Goal: Use online tool/utility: Utilize a website feature to perform a specific function

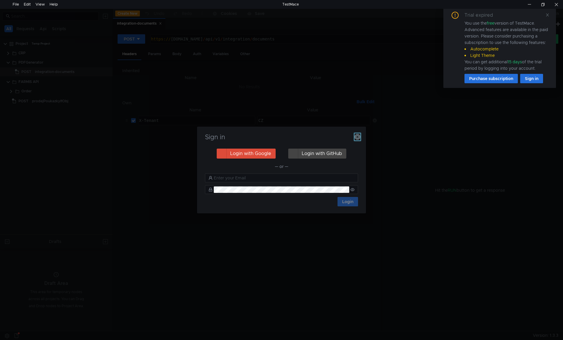
click at [360, 138] on icon "button" at bounding box center [358, 137] width 6 height 6
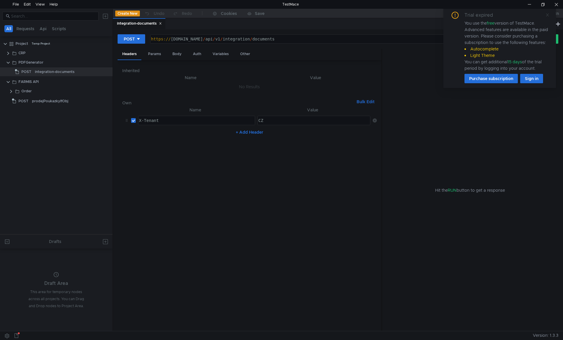
click at [546, 13] on icon at bounding box center [547, 15] width 4 height 4
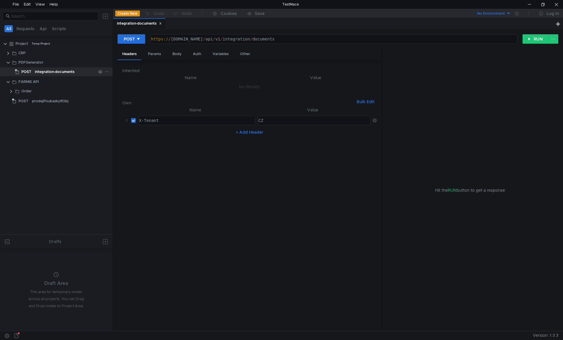
click at [61, 71] on div "integration-documents" at bounding box center [55, 71] width 40 height 9
click at [177, 56] on div "Body" at bounding box center [177, 54] width 18 height 11
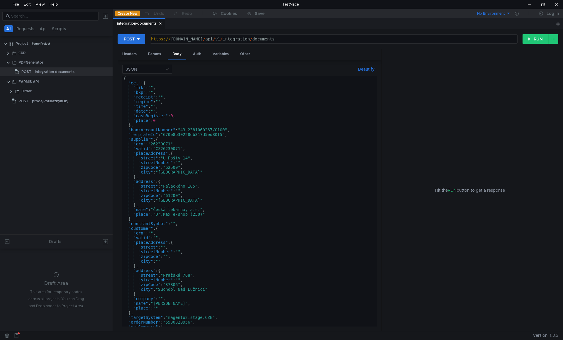
click at [179, 133] on div "{ "eet" : { "fik" : "" , "bkp" : "" , "receipt" : "" , "regime" : "" , "time" :…" at bounding box center [248, 206] width 252 height 260
click at [184, 152] on div "{ "eet" : { "fik" : "" , "bkp" : "" , "receipt" : "" , "regime" : "" , "time" :…" at bounding box center [248, 206] width 252 height 260
click at [178, 133] on div "{ "eet" : { "fik" : "" , "bkp" : "" , "receipt" : "" , "regime" : "" , "time" :…" at bounding box center [248, 206] width 252 height 260
click at [188, 150] on div "{ "eet" : { "fik" : "" , "bkp" : "" , "receipt" : "" , "regime" : "" , "time" :…" at bounding box center [248, 206] width 252 height 260
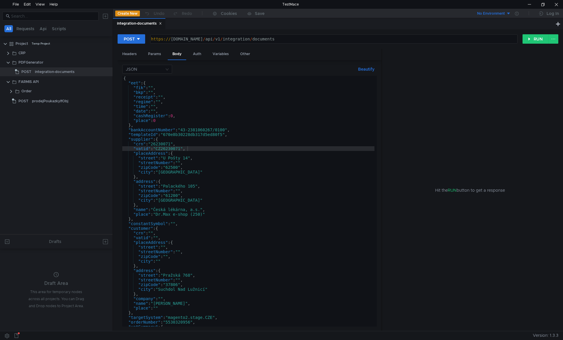
drag, startPoint x: 40, startPoint y: 71, endPoint x: 179, endPoint y: 120, distance: 147.7
click at [179, 120] on div "{ "eet" : { "fik" : "" , "bkp" : "" , "receipt" : "" , "regime" : "" , "time" :…" at bounding box center [248, 206] width 252 height 260
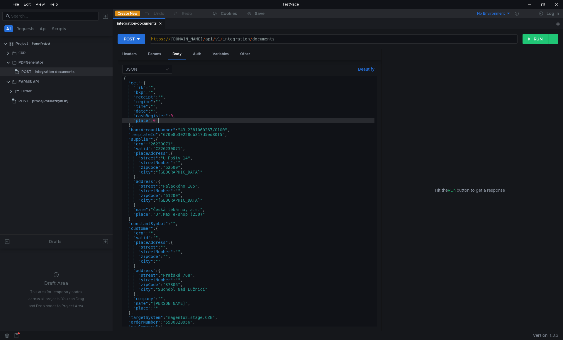
click at [174, 121] on div "{ "eet" : { "fik" : "" , "bkp" : "" , "receipt" : "" , "regime" : "" , "time" :…" at bounding box center [248, 206] width 252 height 260
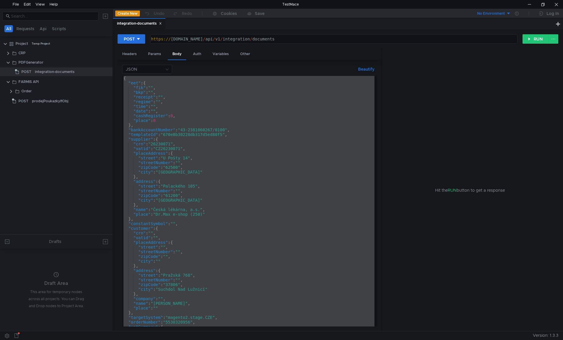
paste textarea
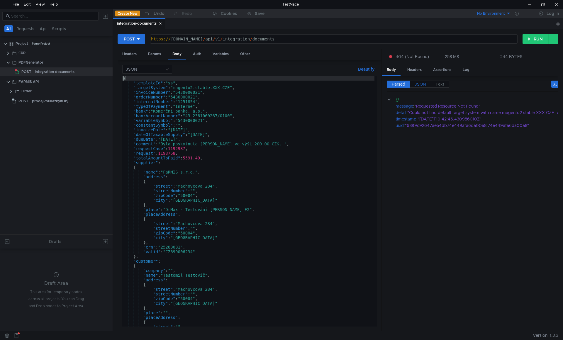
click at [421, 82] on span "JSON" at bounding box center [420, 84] width 11 height 5
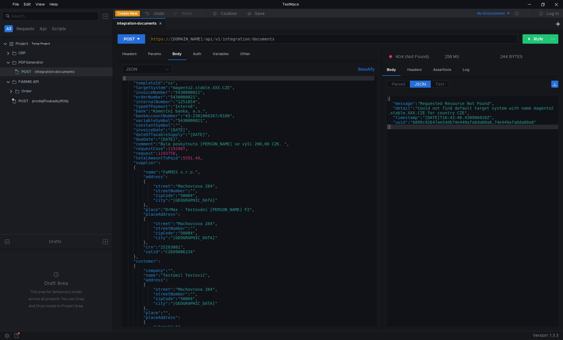
type textarea ""requestCase": 1192987,"
click at [280, 149] on div "{ "templateId" : "ss" , "targetSystem" : "magento2.stable.XXX.CZE" , "invoiceNu…" at bounding box center [248, 206] width 252 height 260
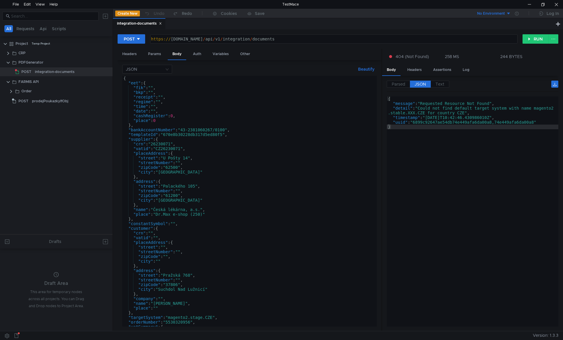
click at [247, 150] on div "{ "eet" : { "fik" : "" , "bkp" : "" , "receipt" : "" , "regime" : "" , "time" :…" at bounding box center [248, 206] width 252 height 260
click at [175, 191] on div "{ "eet" : { "fik" : "" , "bkp" : "" , "receipt" : "" , "regime" : "" , "time" :…" at bounding box center [248, 206] width 252 height 260
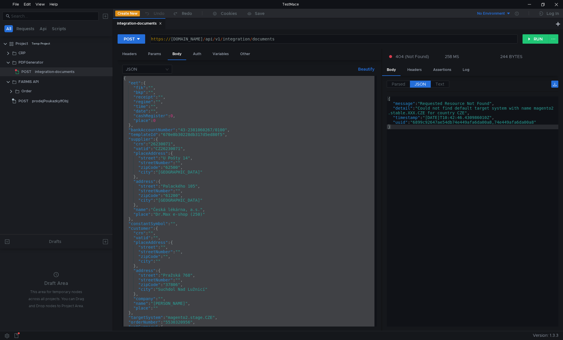
click at [187, 157] on div "{ "eet" : { "fik" : "" , "bkp" : "" , "receipt" : "" , "regime" : "" , "time" :…" at bounding box center [248, 201] width 252 height 251
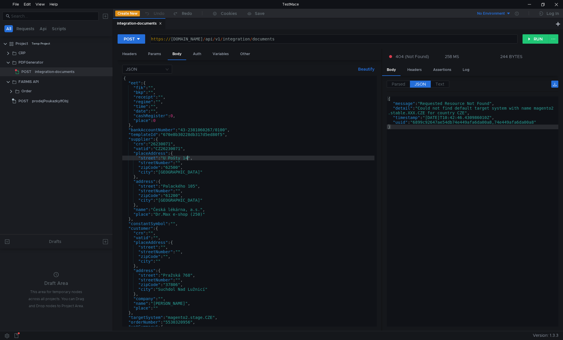
click at [249, 183] on div "{ "eet" : { "fik" : "" , "bkp" : "" , "receipt" : "" , "regime" : "" , "time" :…" at bounding box center [248, 206] width 252 height 260
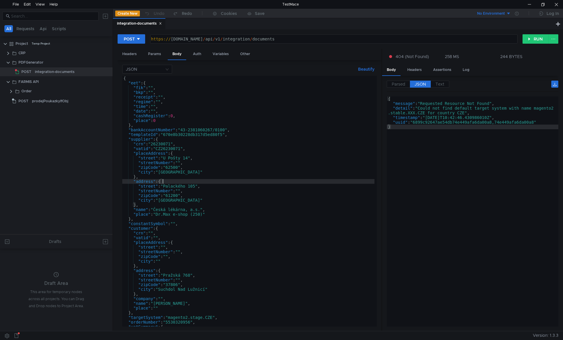
paste textarea
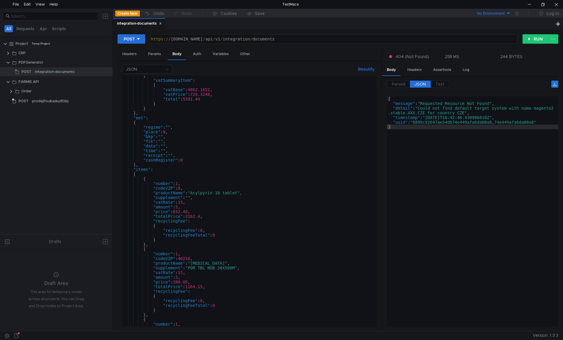
scroll to position [599, 0]
click at [194, 181] on div "{ "vatSummaryItem" : { "vatBase" : 4862.1652 , "vatPrice" : 729.3248 , "total" …" at bounding box center [248, 203] width 252 height 260
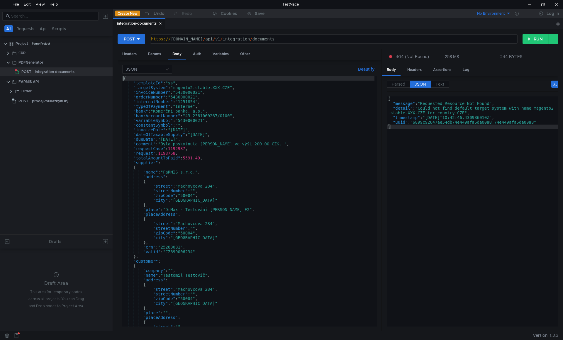
scroll to position [0, 0]
click at [159, 89] on div "{ "templateId" : "ss" , "targetSystem" : "magento2.stable.XXX.CZE" , "invoiceNu…" at bounding box center [248, 206] width 252 height 260
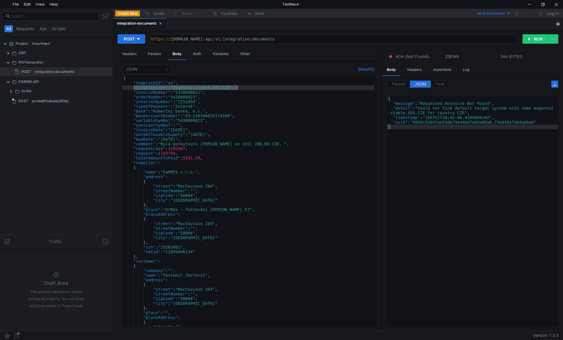
paste textarea "ge"
click at [254, 162] on div "{ "templateId" : "ss" , "targetSystem" : "magento2.stage.CZE" , "invoiceNumber"…" at bounding box center [248, 206] width 252 height 260
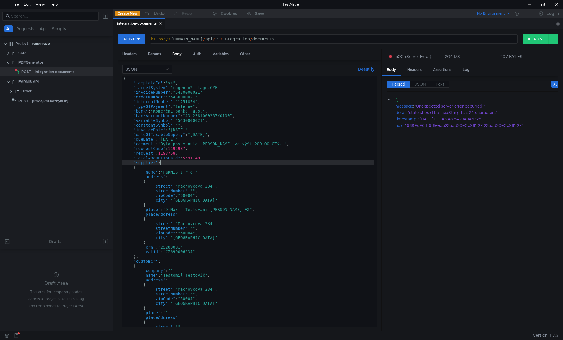
click at [195, 124] on div "{ "templateId" : "ss" , "targetSystem" : "magento2.stage.CZE" , "invoiceNumber"…" at bounding box center [248, 206] width 252 height 260
type textarea ""constantSymbol": "","
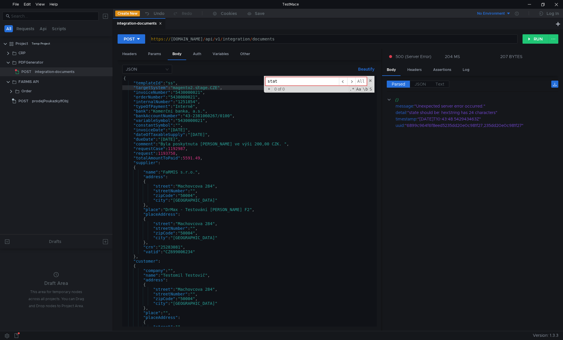
type input "state"
click at [370, 82] on span at bounding box center [370, 81] width 4 height 4
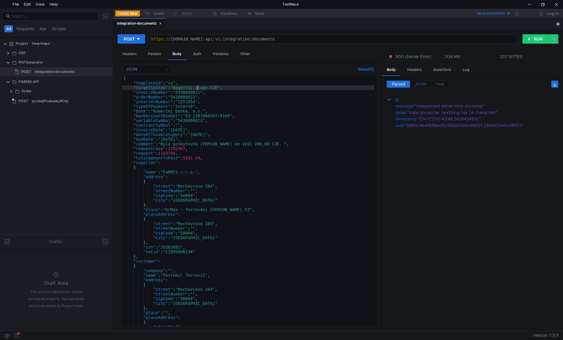
click at [418, 86] on span "JSON" at bounding box center [420, 84] width 11 height 5
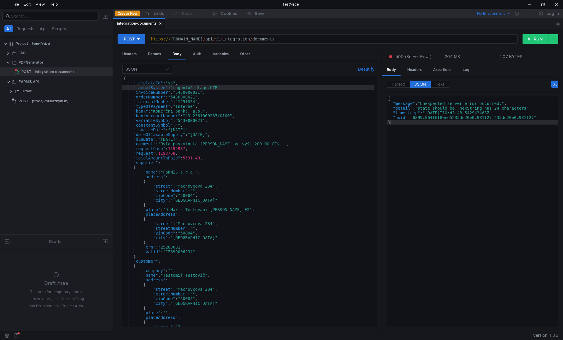
type textarea ""internalNumber": "1251854","
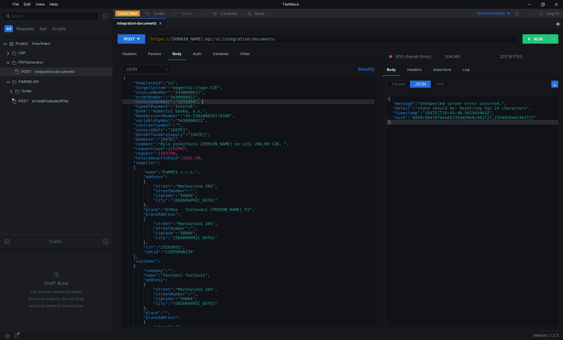
click at [215, 104] on div "{ "templateId" : "ss" , "targetSystem" : "magento2.stage.CZE" , "invoiceNumber"…" at bounding box center [248, 206] width 252 height 260
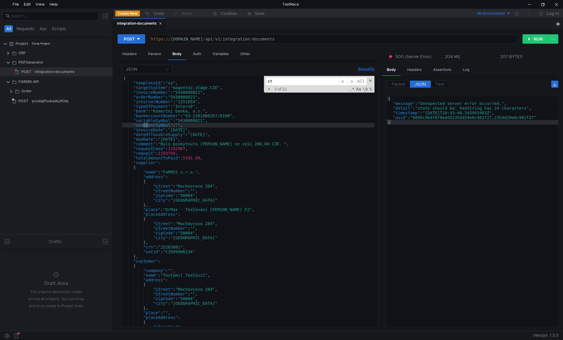
type input "s"
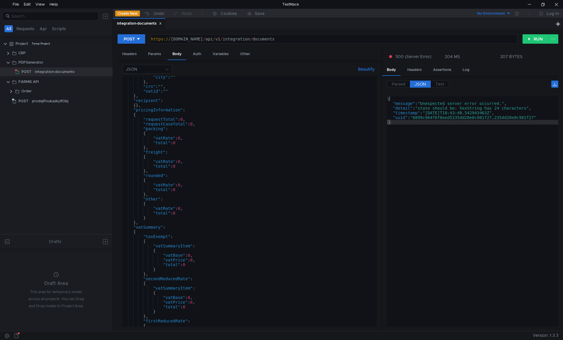
scroll to position [387, 0]
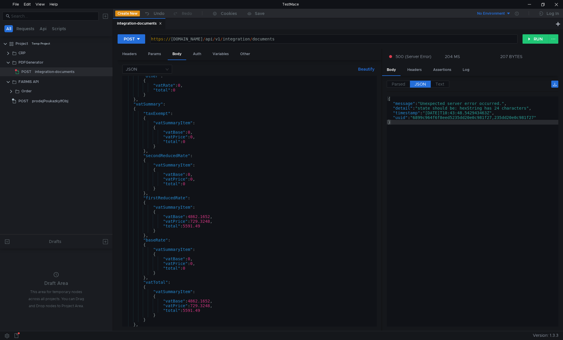
click at [187, 131] on div ""other" : { "vatRate" : 0 , "total" : 0 } } , "vatSummary" : { "taxExempt" : { …" at bounding box center [248, 204] width 252 height 260
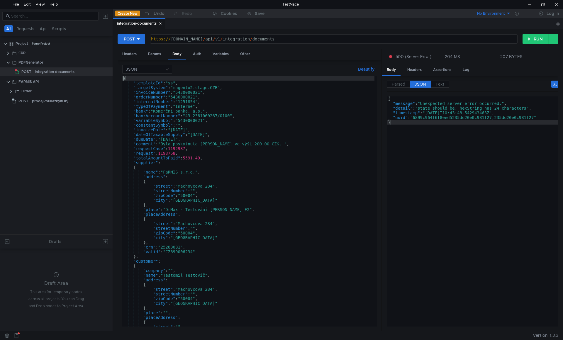
scroll to position [0, 0]
click at [173, 82] on div "{ "templateId" : "ss" , "targetSystem" : "magento2.stage.CZE" , "invoiceNumber"…" at bounding box center [248, 206] width 252 height 260
paste textarea "670e8b30228db317d5ed80f5"
click at [221, 128] on div "{ "templateId" : "670e8b30228db317d5ed80f5" , "targetSystem" : "magento2.stage.…" at bounding box center [248, 206] width 252 height 260
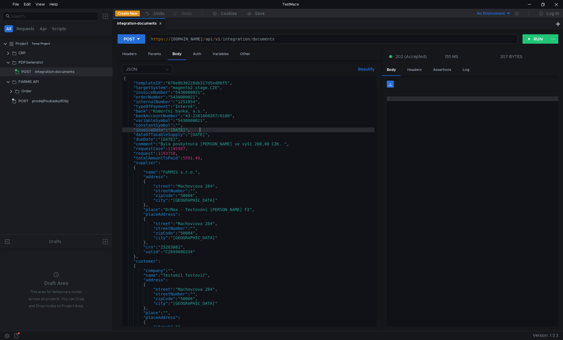
click at [197, 82] on div "{ "templateId" : "670e8b30228db317d5ed80f5" , "targetSystem" : "magento2.stage.…" at bounding box center [248, 206] width 252 height 260
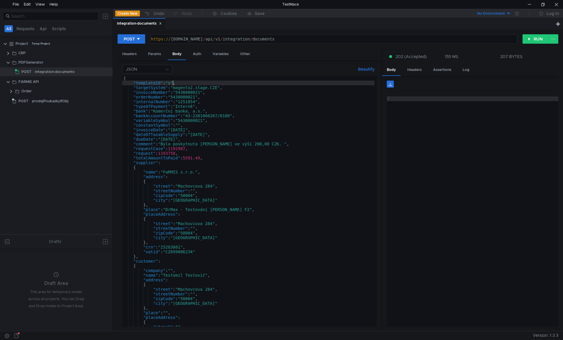
scroll to position [0, 4]
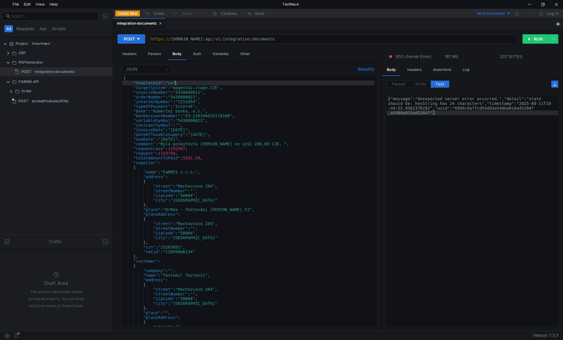
click at [173, 83] on div "{ "templateId" : "ss" , "targetSystem" : "magento2.stage.CZE" , "invoiceNumber"…" at bounding box center [248, 206] width 252 height 260
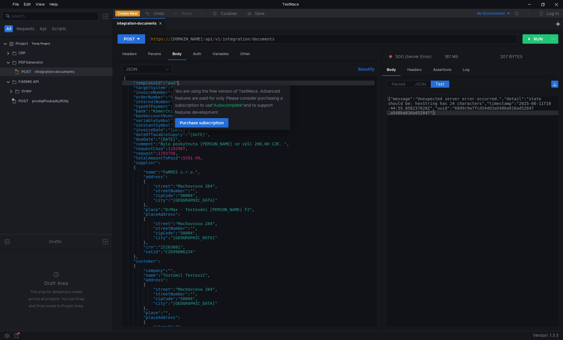
scroll to position [0, 4]
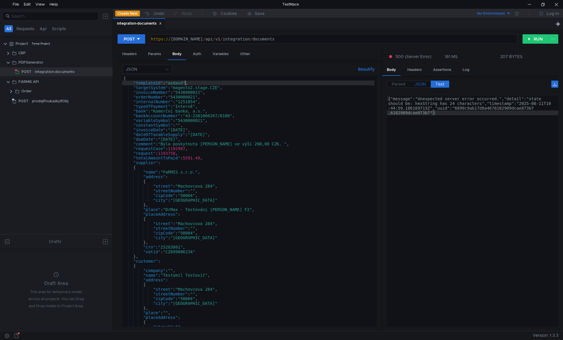
click at [423, 87] on label "JSON" at bounding box center [420, 84] width 21 height 7
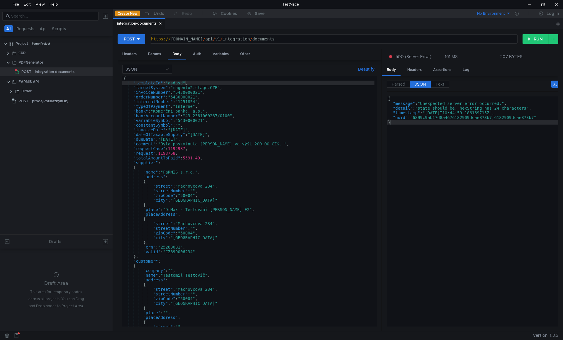
click at [205, 150] on div "{ "templateId" : "asdasd" , "targetSystem" : "magento2.stage.CZE" , "invoiceNum…" at bounding box center [248, 206] width 252 height 260
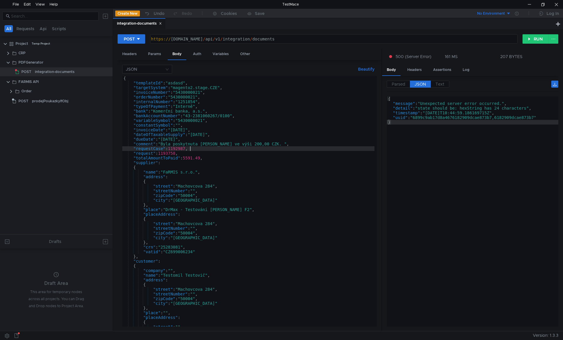
click at [180, 82] on div "{ "templateId" : "asdasd" , "targetSystem" : "magento2.stage.CZE" , "invoiceNum…" at bounding box center [248, 206] width 252 height 260
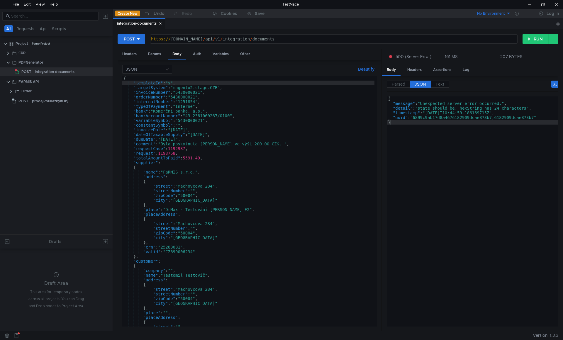
scroll to position [0, 4]
click at [209, 109] on div "{ "templateId" : "ss" , "targetSystem" : "magento2.stage.CZE" , "invoiceNumber"…" at bounding box center [248, 206] width 252 height 260
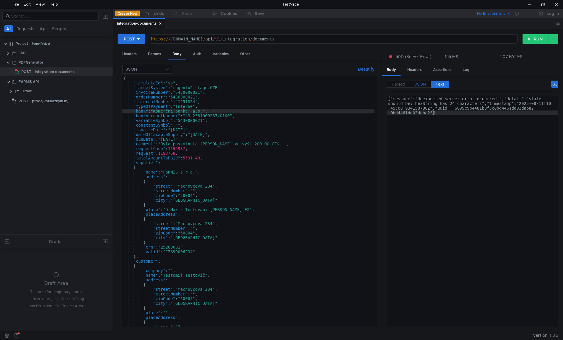
type textarea ""bank": "Komerční banka, a.s.","
click at [424, 83] on span "JSON" at bounding box center [420, 84] width 11 height 5
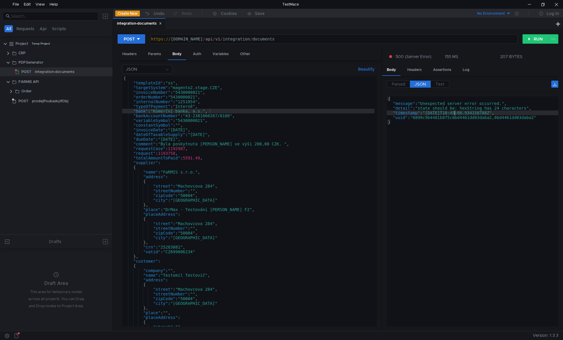
click at [454, 115] on div "{ "message" : "Unexpected server error occurred." , "detail" : "state should be…" at bounding box center [473, 216] width 172 height 240
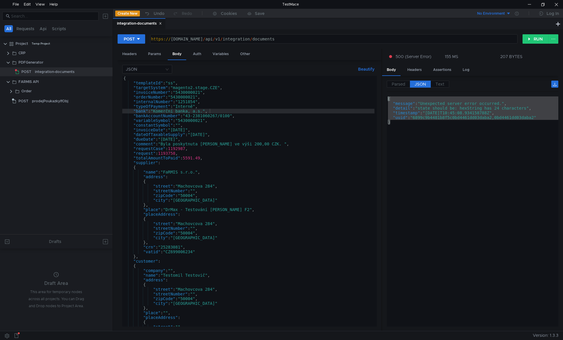
drag, startPoint x: 439, startPoint y: 134, endPoint x: 386, endPoint y: 90, distance: 68.5
click at [386, 90] on div "Parsed JSON Text {} message : "Unexpected server error occurred." detail : "sta…" at bounding box center [470, 203] width 176 height 255
type textarea "{ "message": "Unexpected server error occurred.","
click at [228, 140] on div "{ "templateId" : "ss" , "targetSystem" : "magento2.stage.CZE" , "invoiceNumber"…" at bounding box center [248, 206] width 252 height 260
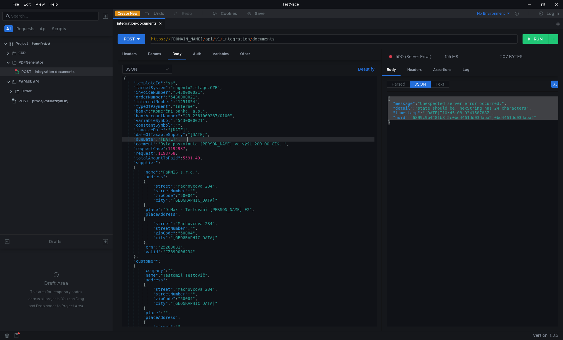
scroll to position [0, 1]
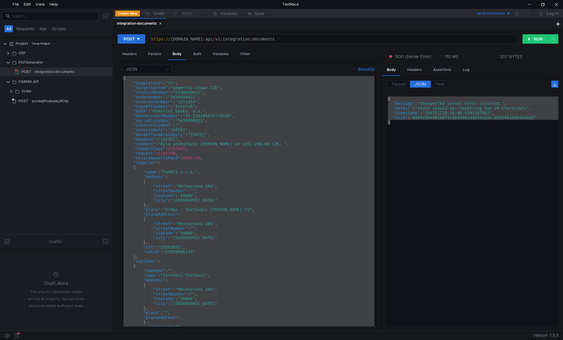
click at [217, 125] on div "{ "templateId" : "ss" , "targetSystem" : "magento2.stage.CZE" , "invoiceNumber"…" at bounding box center [248, 201] width 252 height 251
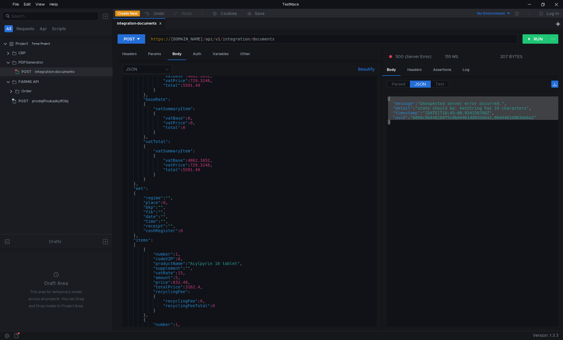
scroll to position [669, 0]
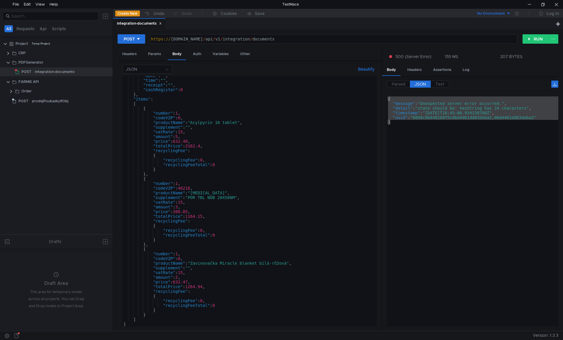
drag, startPoint x: 256, startPoint y: 238, endPoint x: 260, endPoint y: 220, distance: 18.2
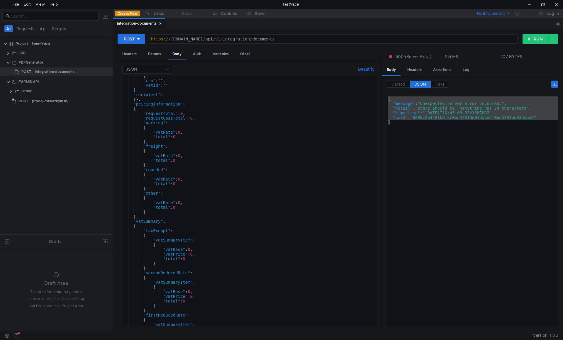
scroll to position [0, 0]
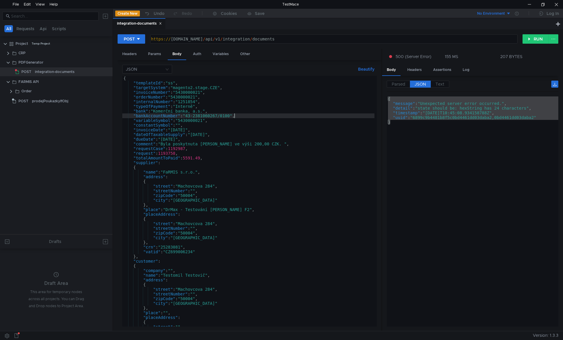
drag, startPoint x: 234, startPoint y: 117, endPoint x: 241, endPoint y: 103, distance: 15.8
click at [241, 103] on div "{ "templateId" : "ss" , "targetSystem" : "magento2.stage.CZE" , "invoiceNumber"…" at bounding box center [248, 206] width 252 height 260
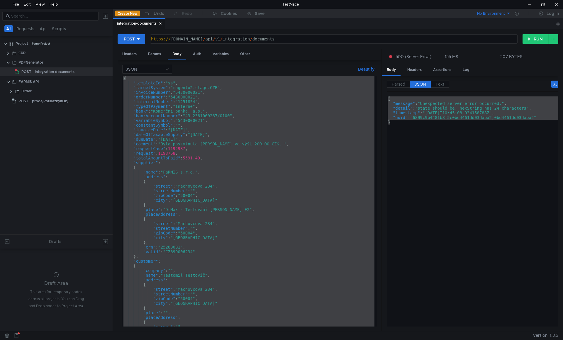
drag, startPoint x: 221, startPoint y: 106, endPoint x: 194, endPoint y: 99, distance: 28.7
click at [194, 99] on div "{ "templateId" : "ss" , "targetSystem" : "magento2.stage.CZE" , "invoiceNumber"…" at bounding box center [248, 201] width 252 height 251
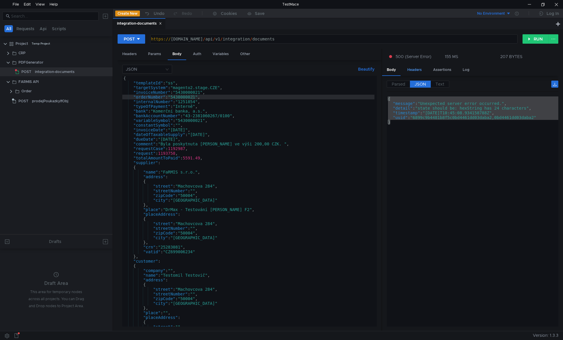
click at [413, 71] on div "Headers" at bounding box center [415, 70] width 24 height 11
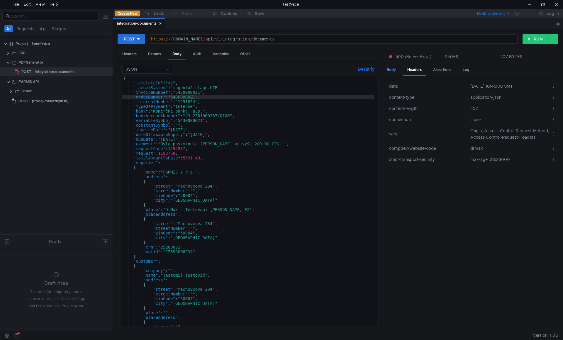
click at [391, 68] on div "Body" at bounding box center [391, 70] width 18 height 11
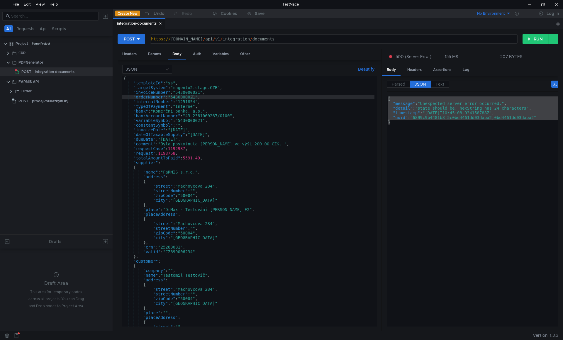
click at [215, 113] on div "{ "templateId" : "ss" , "targetSystem" : "magento2.stage.CZE" , "invoiceNumber"…" at bounding box center [248, 206] width 252 height 260
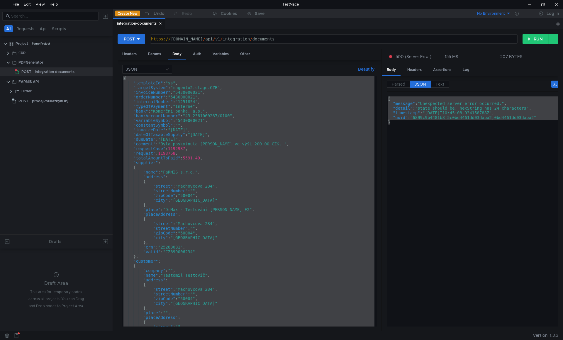
click at [220, 171] on div "{ "templateId" : "ss" , "targetSystem" : "magento2.stage.CZE" , "invoiceNumber"…" at bounding box center [248, 201] width 252 height 251
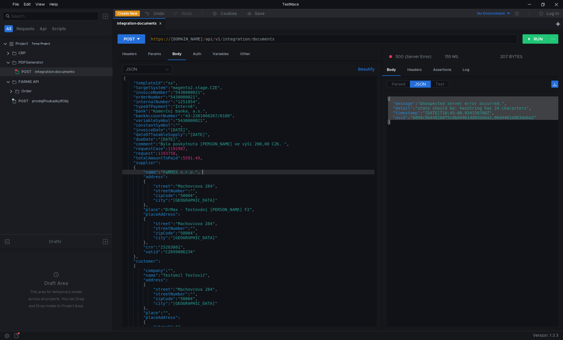
type textarea "] }"
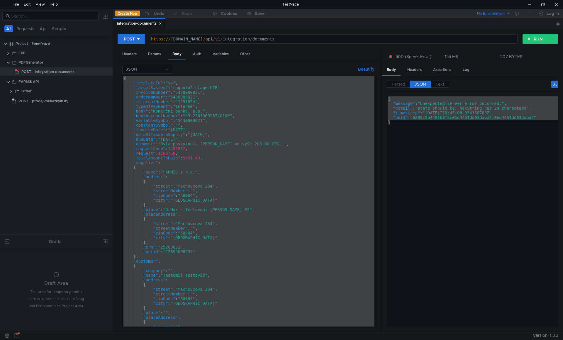
click at [472, 105] on div "{ "message" : "Unexpected server error occurred." , "detail" : "state should be…" at bounding box center [473, 211] width 172 height 230
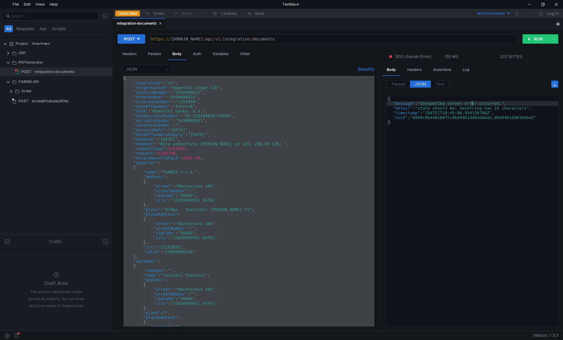
click at [452, 142] on div "{ "message" : "Unexpected server error occurred." , "detail" : "state should be…" at bounding box center [473, 216] width 172 height 240
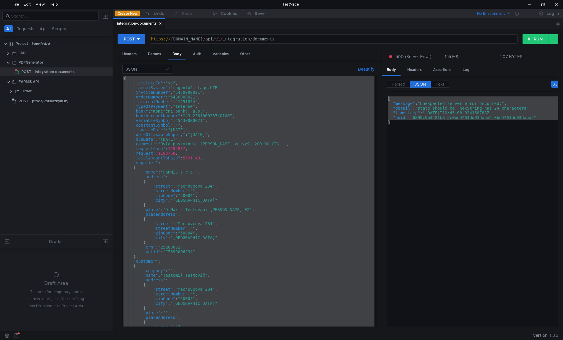
drag, startPoint x: 462, startPoint y: 153, endPoint x: 382, endPoint y: 96, distance: 99.0
click at [382, 96] on as-split "Headers Params Body Auth Variables Other JSON Beautify ] } { "templateId" : "ss…" at bounding box center [338, 190] width 441 height 283
type textarea "{ "message": "Unexpected server error occurred.","
click at [181, 157] on div "{ "templateId" : "ss" , "targetSystem" : "magento2.stage.CZE" , "invoiceNumber"…" at bounding box center [248, 201] width 252 height 251
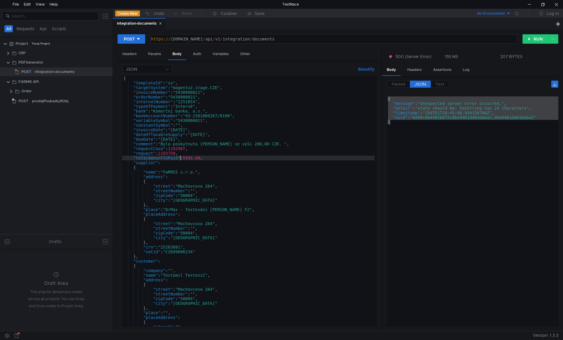
click at [169, 84] on div "{ "templateId" : "ss" , "targetSystem" : "magento2.stage.CZE" , "invoiceNumber"…" at bounding box center [248, 206] width 252 height 260
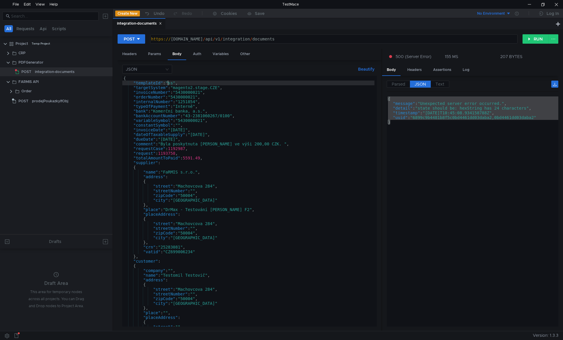
type textarea ""templateId": "ss","
click at [169, 84] on div "{ "templateId" : "ss" , "targetSystem" : "magento2.stage.CZE" , "invoiceNumber"…" at bounding box center [248, 206] width 252 height 260
click at [173, 84] on div "{ "templateId" : "ss" , "targetSystem" : "magento2.stage.CZE" , "invoiceNumber"…" at bounding box center [248, 206] width 252 height 260
click at [450, 133] on div "{ "message" : "Unexpected server error occurred." , "detail" : "state should be…" at bounding box center [473, 211] width 172 height 230
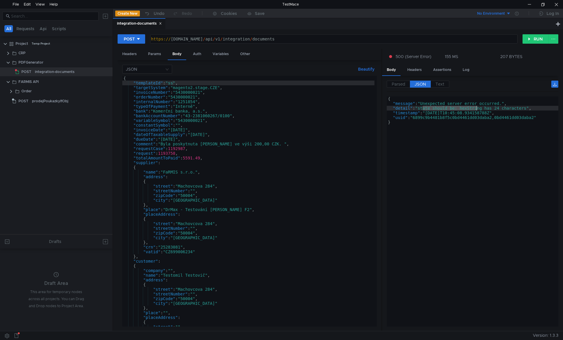
drag, startPoint x: 426, startPoint y: 108, endPoint x: 476, endPoint y: 110, distance: 49.9
click at [476, 110] on div "{ "message" : "Unexpected server error occurred." , "detail" : "state should be…" at bounding box center [473, 216] width 172 height 240
type textarea ""detail": "state should be: hexString has 24 characters","
click at [216, 123] on div "{ "templateId" : "ss" , "targetSystem" : "magento2.stage.CZE" , "invoiceNumber"…" at bounding box center [248, 206] width 252 height 260
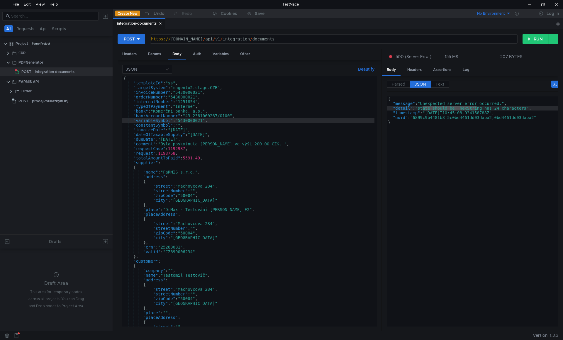
click at [172, 81] on div "{ "templateId" : "ss" , "targetSystem" : "magento2.stage.CZE" , "invoiceNumber"…" at bounding box center [248, 206] width 252 height 260
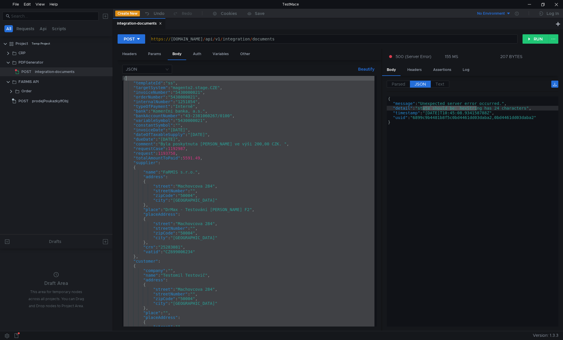
click at [172, 81] on div "{ "templateId" : "ss" , "targetSystem" : "magento2.stage.CZE" , "invoiceNumber"…" at bounding box center [248, 206] width 252 height 260
click at [173, 82] on div "{ "templateId" : "ss" , "targetSystem" : "magento2.stage.CZE" , "invoiceNumber"…" at bounding box center [248, 201] width 252 height 251
type textarea ""templateId": "ss","
click at [173, 82] on div "{ "templateId" : "ss" , "targetSystem" : "magento2.stage.CZE" , "invoiceNumber"…" at bounding box center [248, 206] width 252 height 260
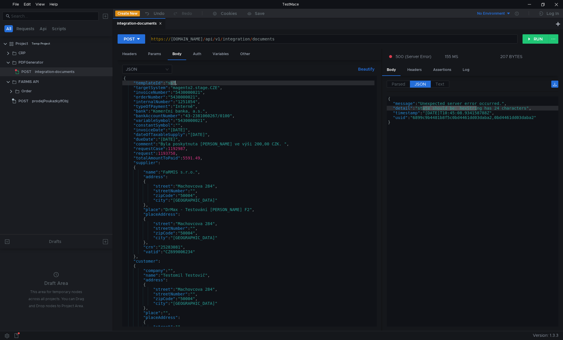
click at [148, 83] on div "{ "templateId" : "ss" , "targetSystem" : "magento2.stage.CZE" , "invoiceNumber"…" at bounding box center [248, 206] width 252 height 260
click at [425, 109] on div "{ "message" : "Unexpected server error occurred." , "detail" : "state should be…" at bounding box center [473, 211] width 172 height 230
click at [425, 109] on div "{ "message" : "Unexpected server error occurred." , "detail" : "state should be…" at bounding box center [473, 216] width 172 height 240
drag, startPoint x: 469, startPoint y: 108, endPoint x: 527, endPoint y: 106, distance: 58.4
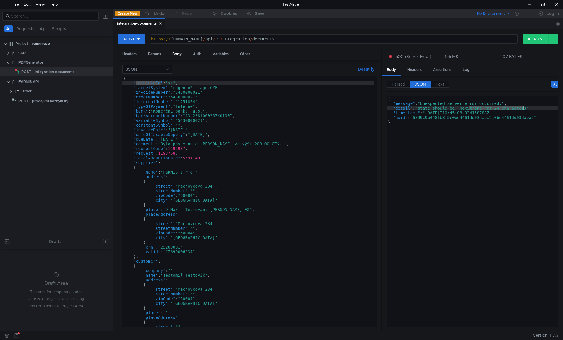
click at [527, 106] on div "{ "message" : "Unexpected server error occurred." , "detail" : "state should be…" at bounding box center [473, 216] width 172 height 240
click at [507, 128] on div "{ "message" : "Unexpected server error occurred." , "detail" : "state should be…" at bounding box center [473, 216] width 172 height 240
type textarea "}"
click at [428, 133] on div "{ "message" : "Unexpected server error occurred." , "detail" : "state should be…" at bounding box center [473, 216] width 172 height 240
click at [209, 151] on div "{ "templateId" : "ss" , "targetSystem" : "magento2.stage.CZE" , "invoiceNumber"…" at bounding box center [248, 206] width 252 height 260
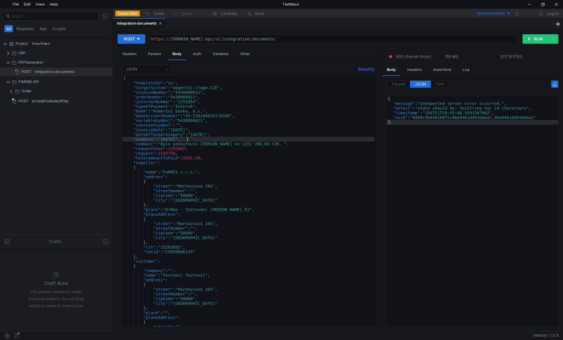
click at [200, 138] on div "{ "templateId" : "ss" , "targetSystem" : "magento2.stage.CZE" , "invoiceNumber"…" at bounding box center [248, 206] width 252 height 260
click at [188, 146] on div "{ "templateId" : "ss" , "targetSystem" : "magento2.stage.CZE" , "invoiceNumber"…" at bounding box center [248, 206] width 252 height 260
click at [191, 131] on div "{ "templateId" : "ss" , "targetSystem" : "magento2.stage.CZE" , "invoiceNumber"…" at bounding box center [248, 206] width 252 height 260
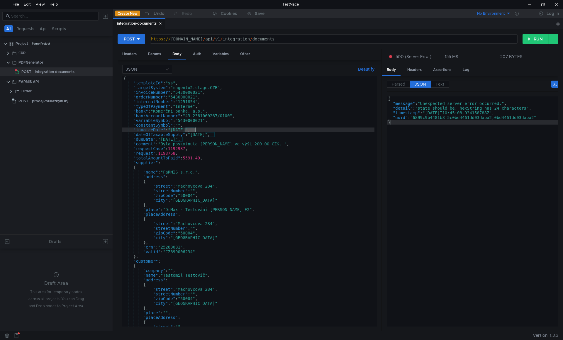
click at [158, 168] on div "{ "templateId" : "ss" , "targetSystem" : "magento2.stage.CZE" , "invoiceNumber"…" at bounding box center [248, 206] width 252 height 260
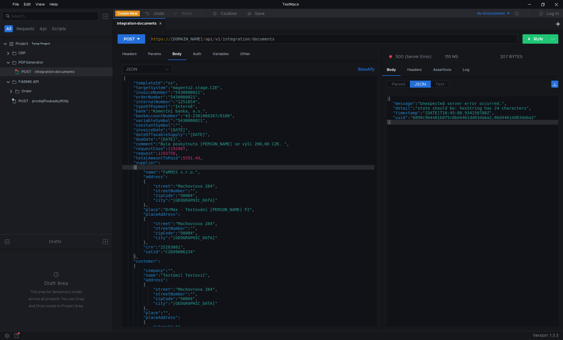
click at [426, 128] on div "{ "message" : "Unexpected server error occurred." , "detail" : "state should be…" at bounding box center [473, 216] width 172 height 240
click at [173, 82] on div "{ "templateId" : "ss" , "targetSystem" : "magento2.stage.CZE" , "invoiceNumber"…" at bounding box center [248, 206] width 252 height 260
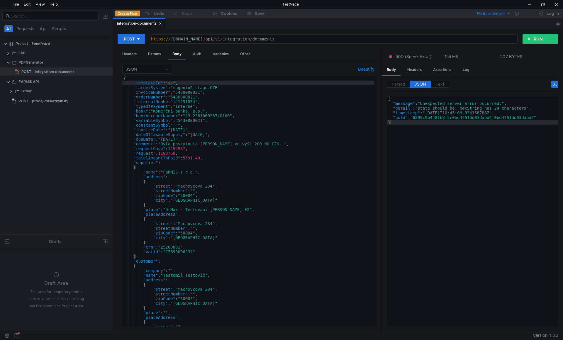
click at [173, 82] on div "{ "templateId" : "ss" , "targetSystem" : "magento2.stage.CZE" , "invoiceNumber"…" at bounding box center [248, 206] width 252 height 260
paste textarea "670e8b30228db317d5ed80f5"
click at [238, 97] on div "{ "templateId" : "670e8b30228db317d5ed80f5" , "targetSystem" : "magento2.stage.…" at bounding box center [248, 206] width 252 height 260
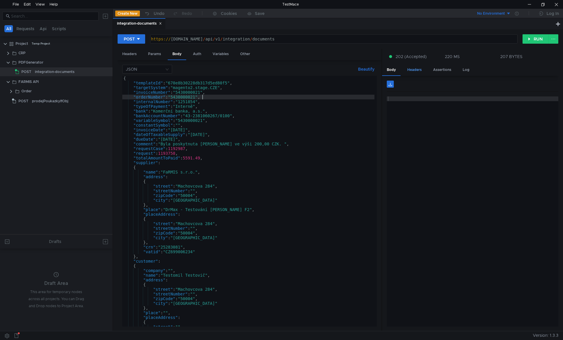
click at [411, 70] on div "Headers" at bounding box center [415, 70] width 24 height 11
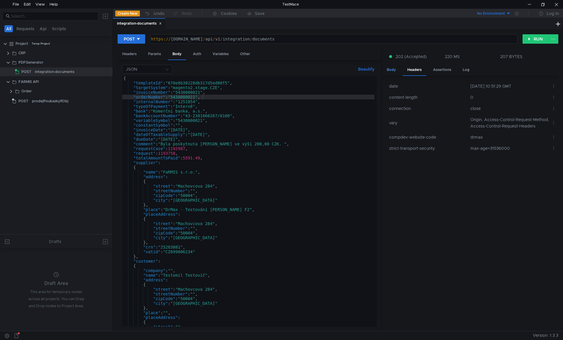
click at [393, 72] on div "Body" at bounding box center [391, 70] width 18 height 11
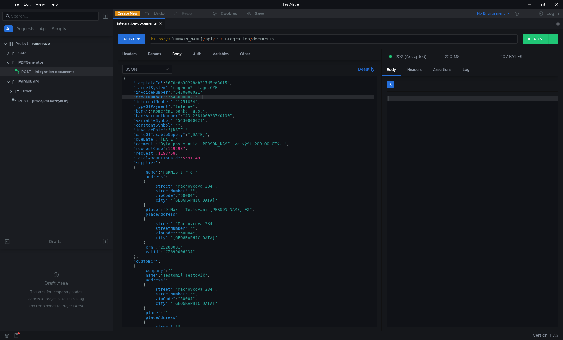
type textarea ""bank": "Komerční banka, a.s.","
click at [204, 109] on div "{ "templateId" : "670e8b30228db317d5ed80f5" , "targetSystem" : "magento2.stage.…" at bounding box center [248, 206] width 252 height 260
